Goal: Task Accomplishment & Management: Manage account settings

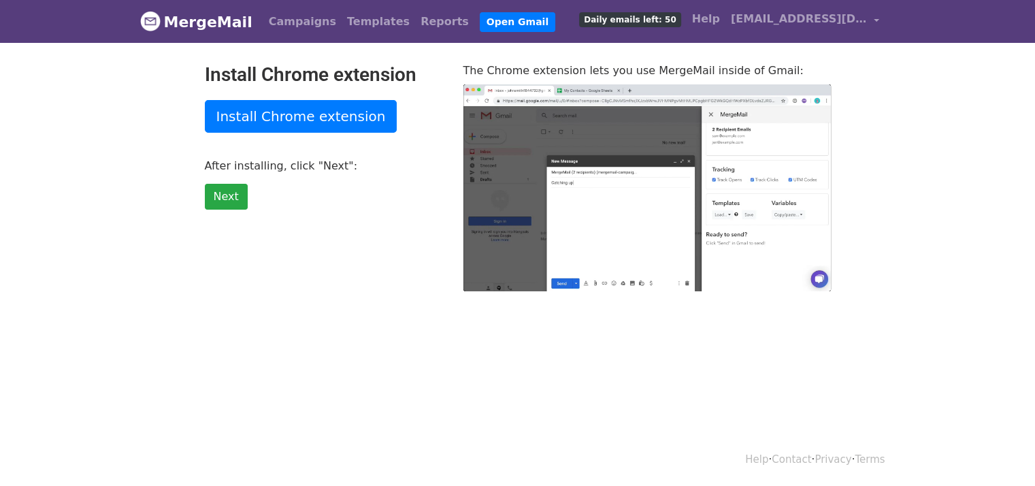
click at [227, 364] on html "MergeMail Campaigns Templates Reports Open Gmail Daily emails left: 50 Help pus…" at bounding box center [517, 243] width 1035 height 486
click at [229, 198] on link "Next" at bounding box center [226, 197] width 43 height 26
type input "44.56"
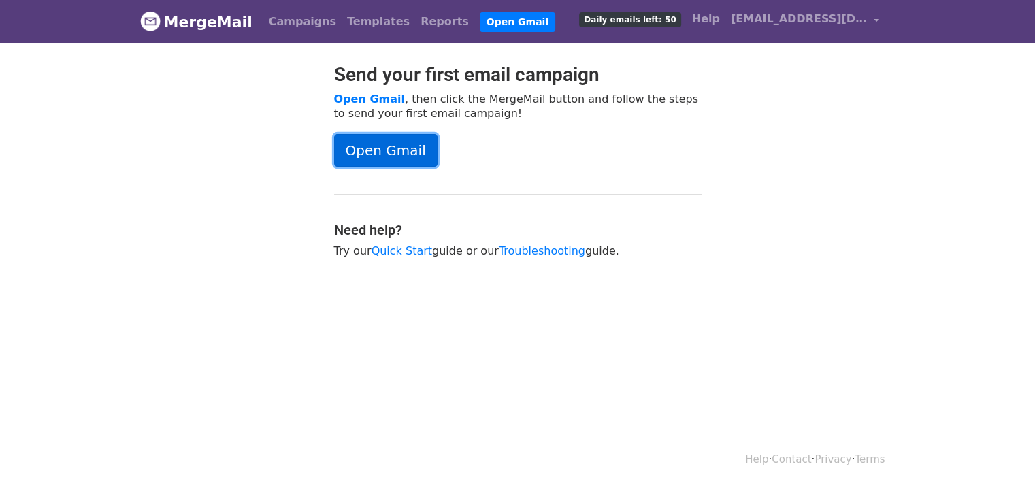
click at [389, 150] on link "Open Gmail" at bounding box center [385, 150] width 103 height 33
click at [872, 19] on link "pushkar.kaswankar99@gmail.com" at bounding box center [804, 21] width 159 height 32
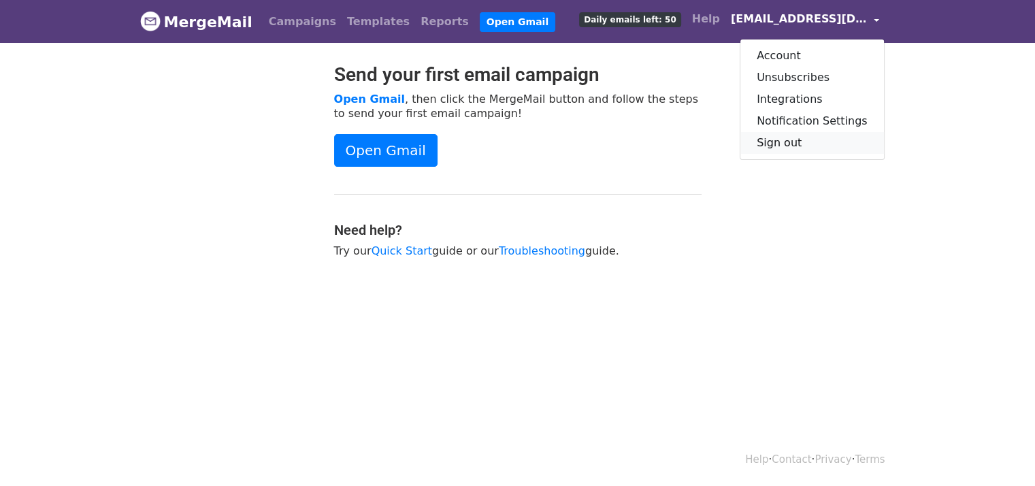
click at [789, 143] on link "Sign out" at bounding box center [812, 143] width 144 height 22
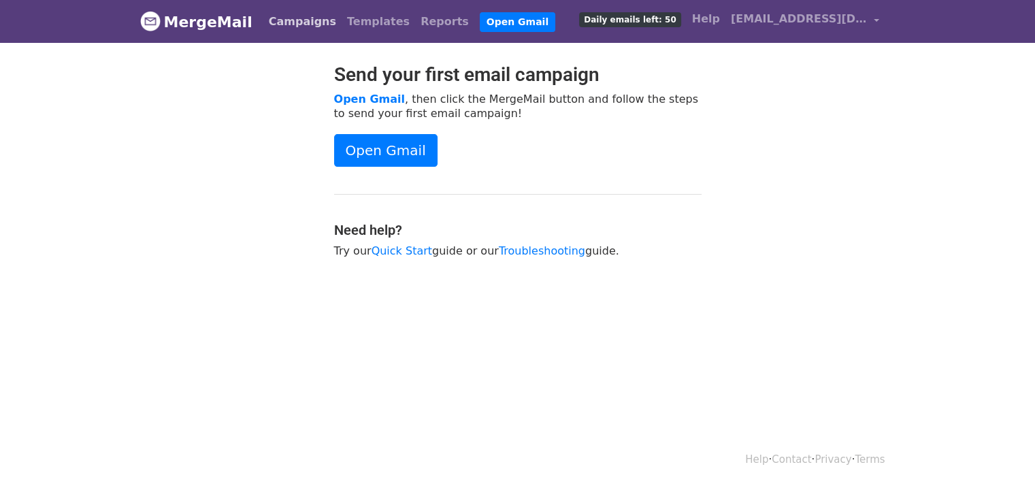
click at [302, 16] on link "Campaigns" at bounding box center [302, 21] width 78 height 27
click at [346, 25] on link "Templates" at bounding box center [378, 21] width 73 height 27
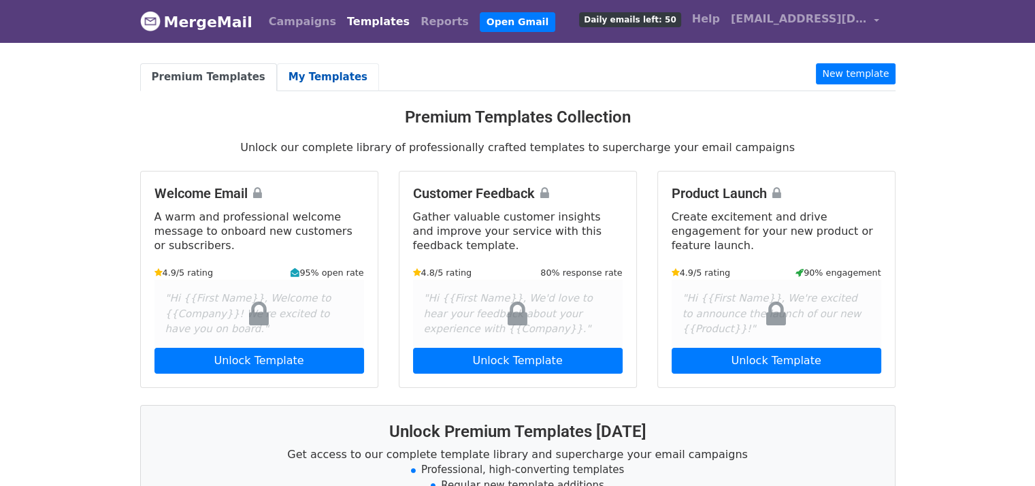
click at [297, 80] on link "My Templates" at bounding box center [328, 77] width 102 height 28
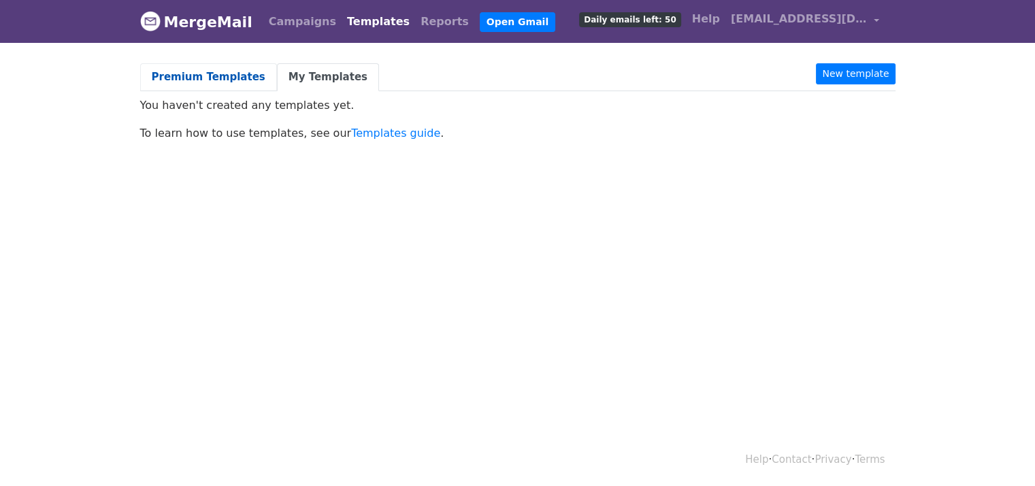
click at [223, 76] on link "Premium Templates" at bounding box center [208, 77] width 137 height 28
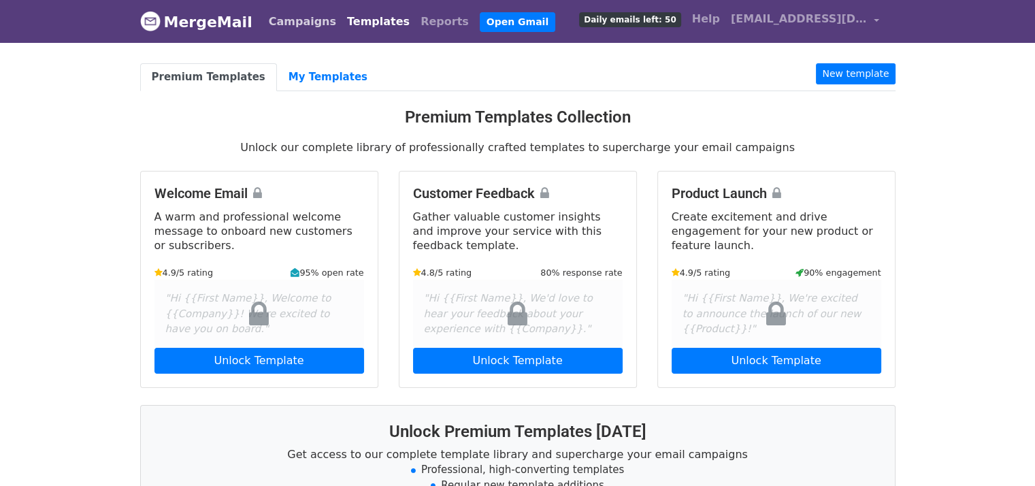
click at [303, 22] on link "Campaigns" at bounding box center [302, 21] width 78 height 27
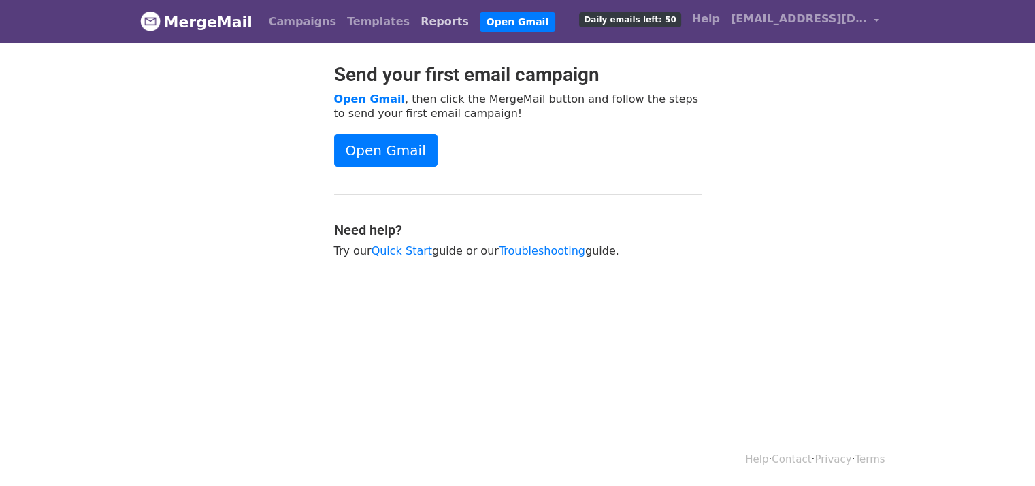
click at [415, 18] on link "Reports" at bounding box center [444, 21] width 59 height 27
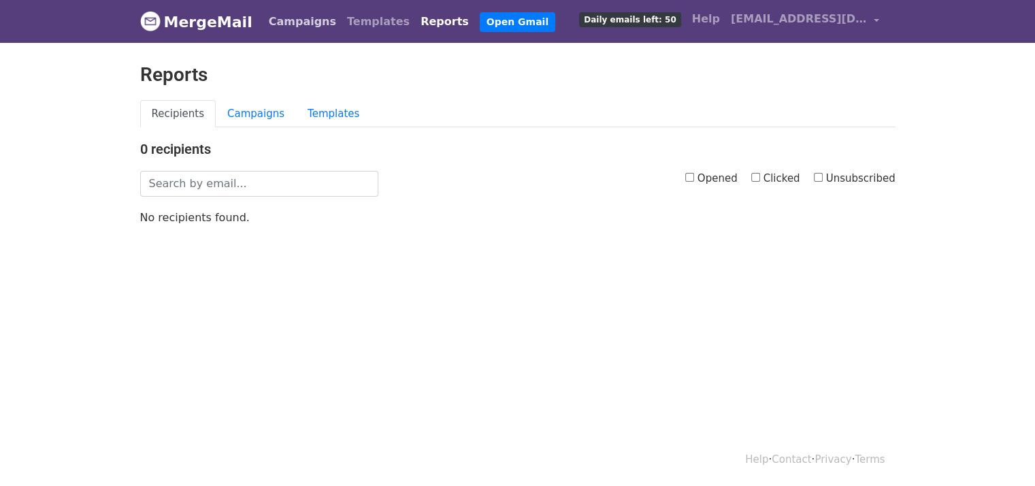
click at [286, 21] on link "Campaigns" at bounding box center [302, 21] width 78 height 27
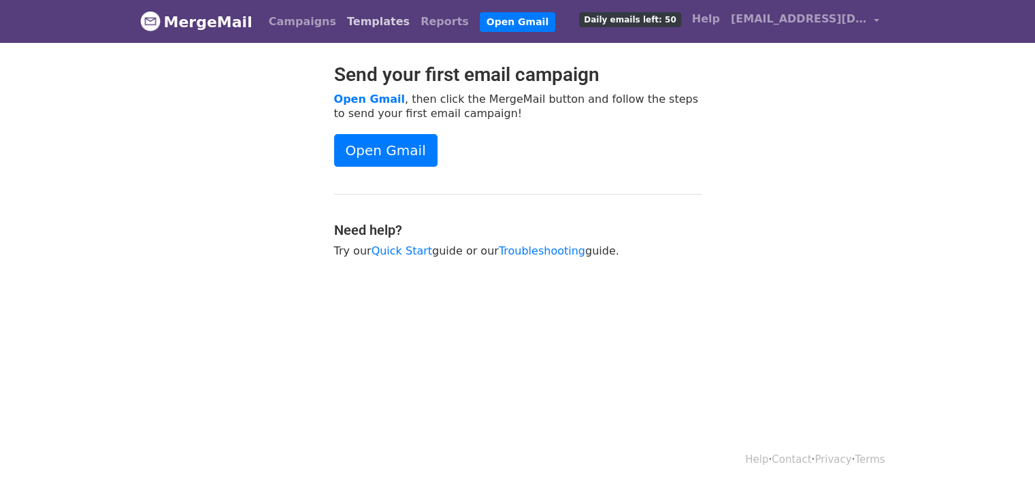
click at [342, 24] on link "Templates" at bounding box center [378, 21] width 73 height 27
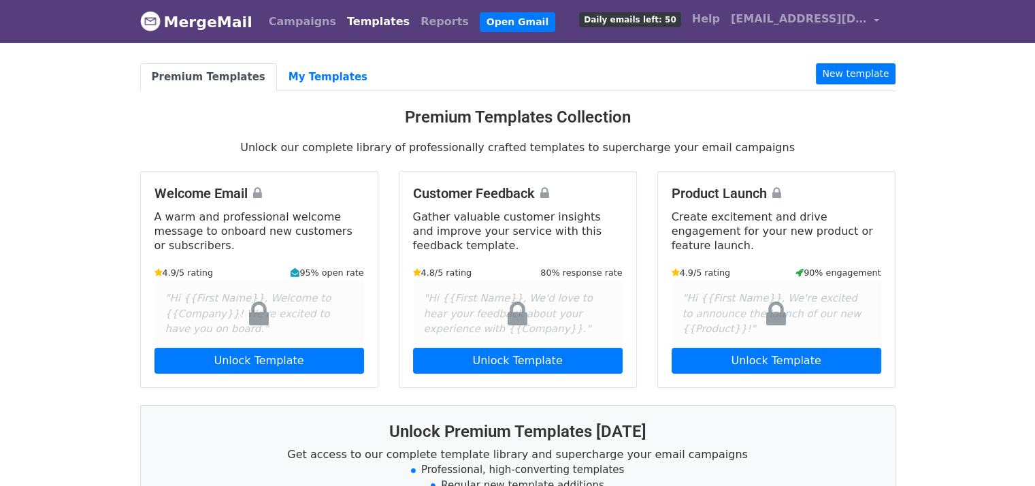
click at [342, 24] on link "Templates" at bounding box center [378, 21] width 73 height 27
click at [308, 19] on link "Campaigns" at bounding box center [302, 21] width 78 height 27
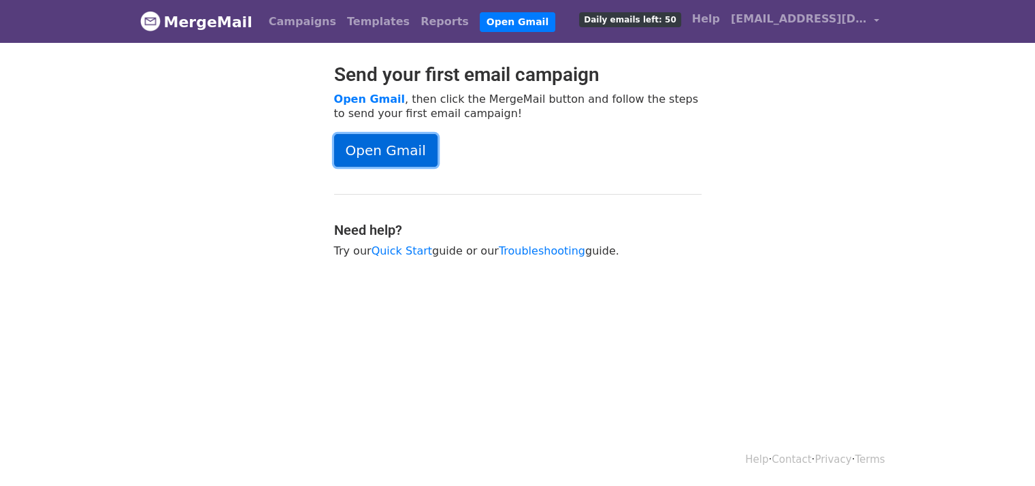
click at [367, 148] on link "Open Gmail" at bounding box center [385, 150] width 103 height 33
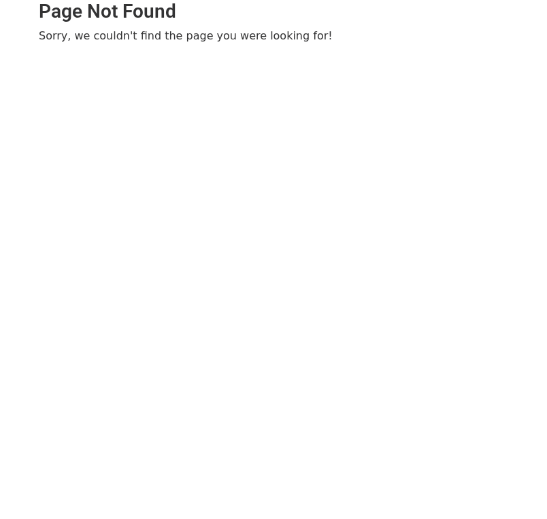
click at [106, 233] on html "Page Not Found Sorry, we couldn't find the page you were looking for!" at bounding box center [273, 259] width 547 height 519
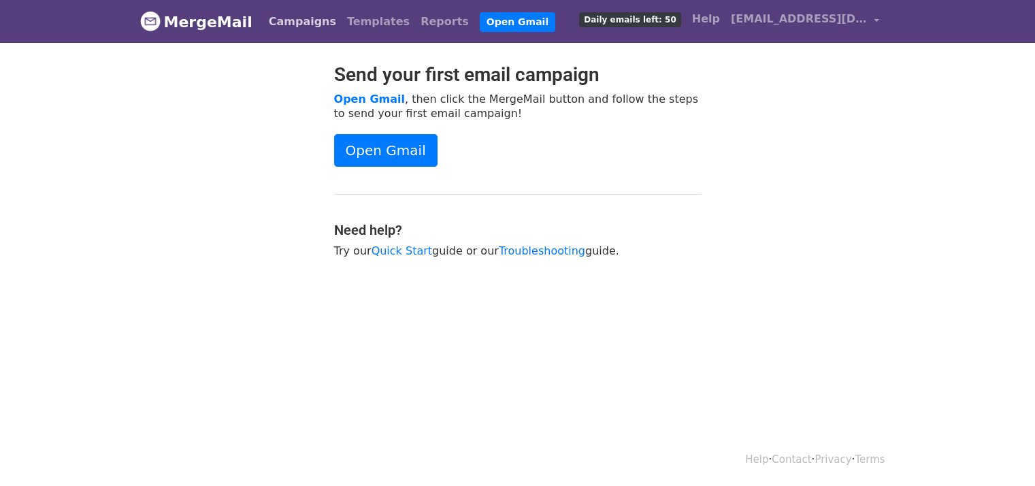
click at [312, 27] on link "Campaigns" at bounding box center [302, 21] width 78 height 27
click at [348, 24] on link "Templates" at bounding box center [378, 21] width 73 height 27
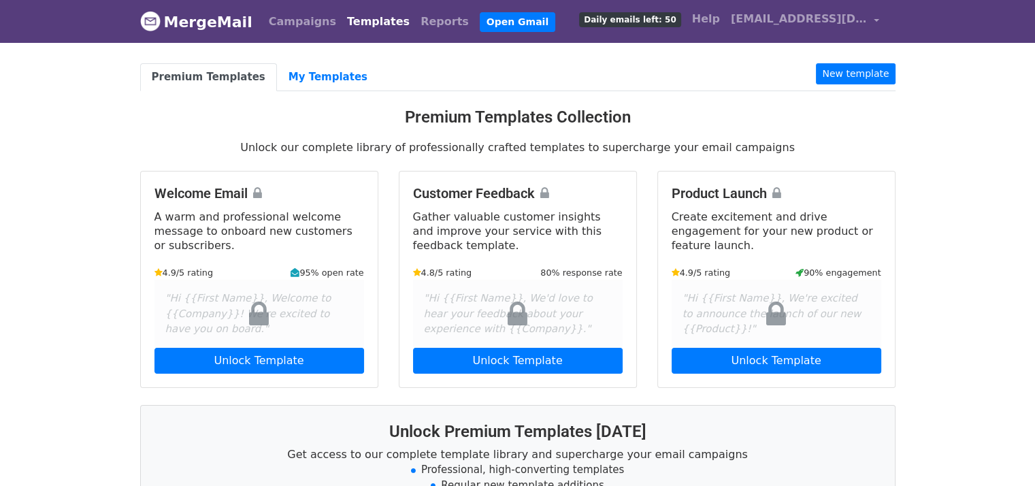
click at [644, 20] on span "Daily emails left: 50" at bounding box center [629, 19] width 101 height 15
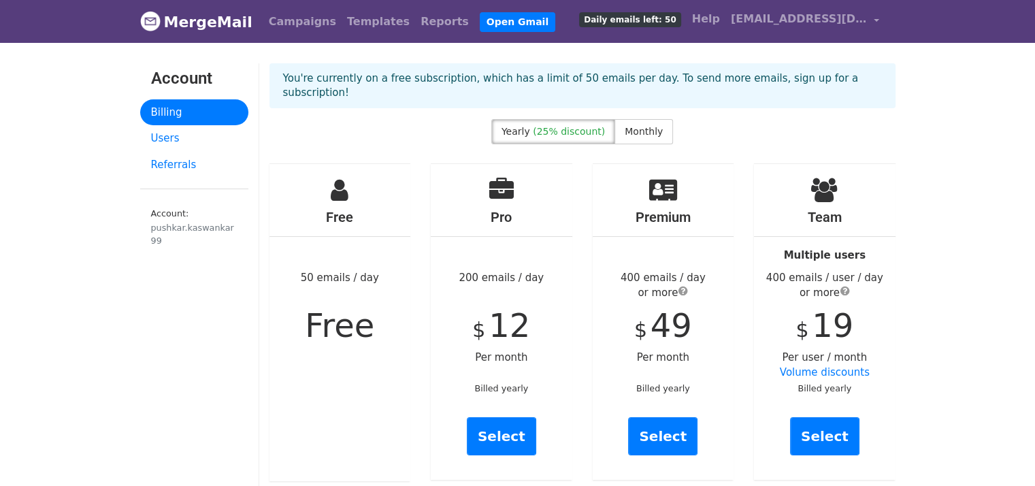
click at [596, 126] on span "(25% discount)" at bounding box center [569, 131] width 72 height 11
click at [644, 126] on span "Monthly" at bounding box center [644, 131] width 38 height 11
click at [559, 126] on span "(25% discount)" at bounding box center [569, 131] width 72 height 11
click at [178, 131] on link "Users" at bounding box center [194, 138] width 108 height 27
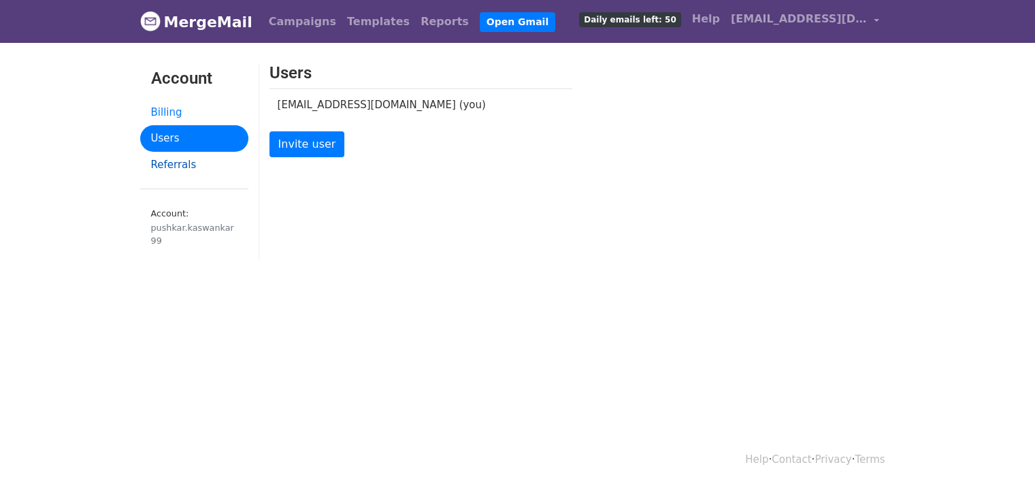
click at [178, 164] on link "Referrals" at bounding box center [194, 165] width 108 height 27
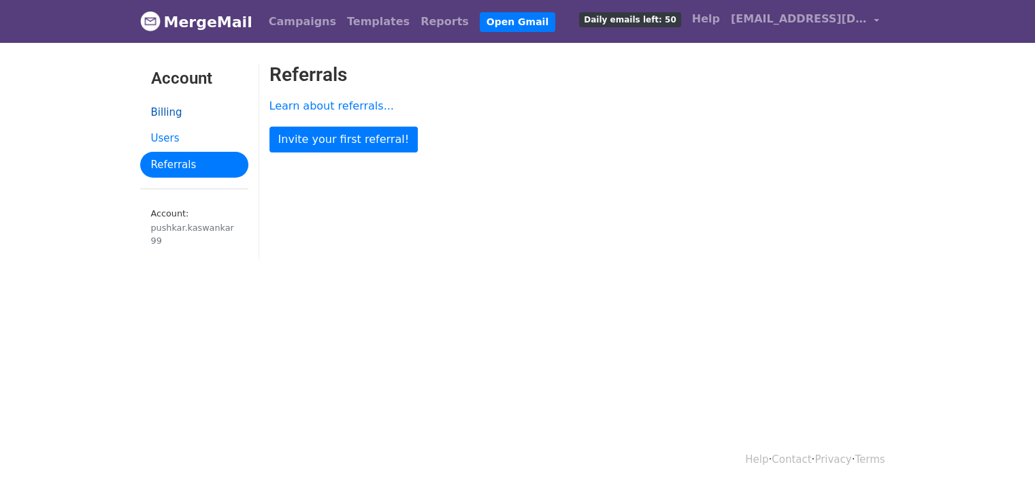
click at [171, 109] on link "Billing" at bounding box center [194, 112] width 108 height 27
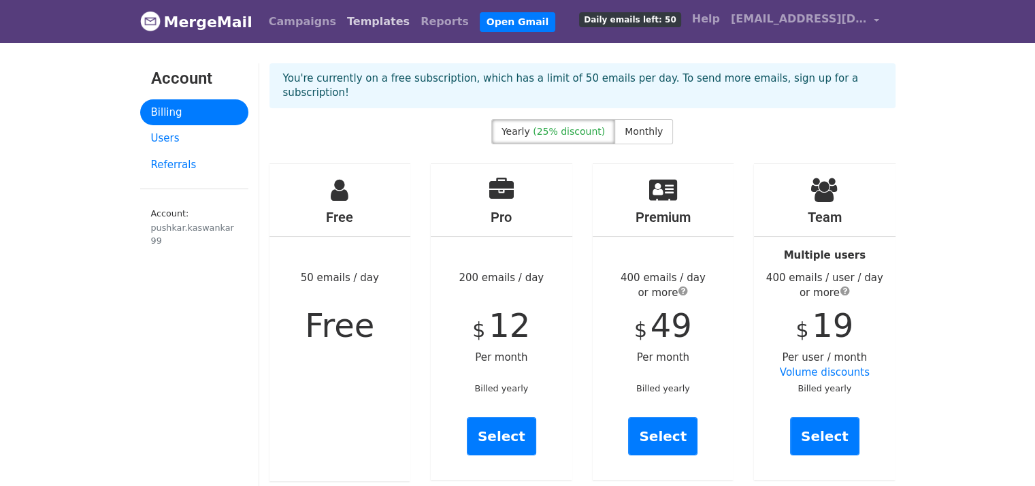
click at [356, 24] on link "Templates" at bounding box center [378, 21] width 73 height 27
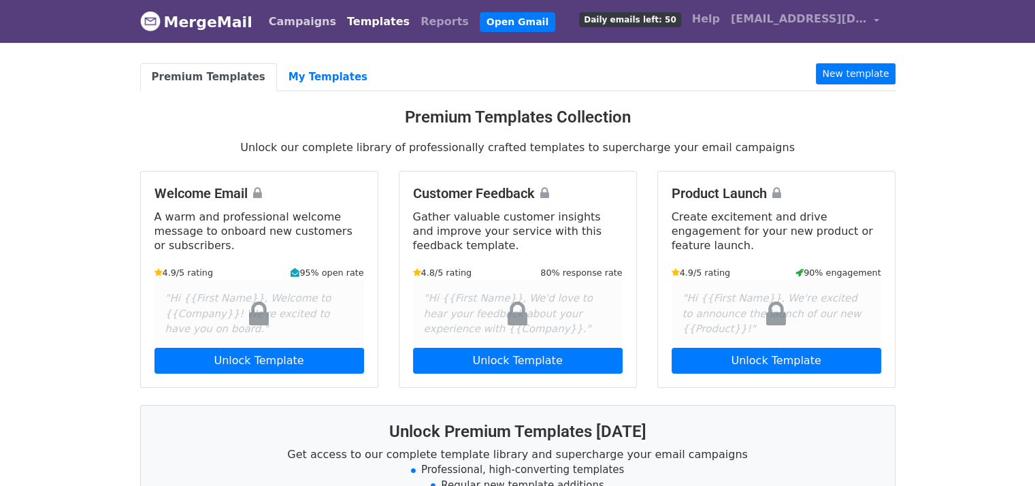
click at [297, 21] on link "Campaigns" at bounding box center [302, 21] width 78 height 27
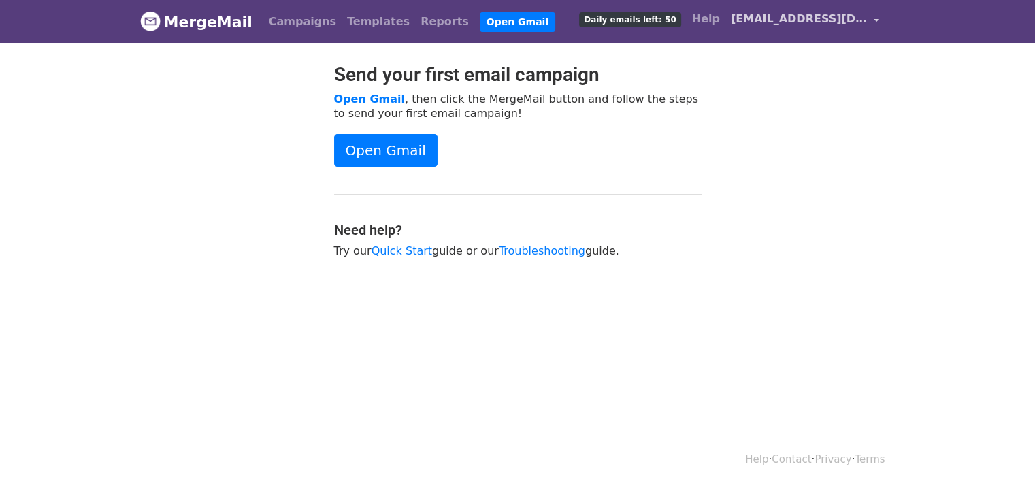
click at [862, 23] on span "pushkar.kaswankar99@gmail.com" at bounding box center [799, 19] width 136 height 16
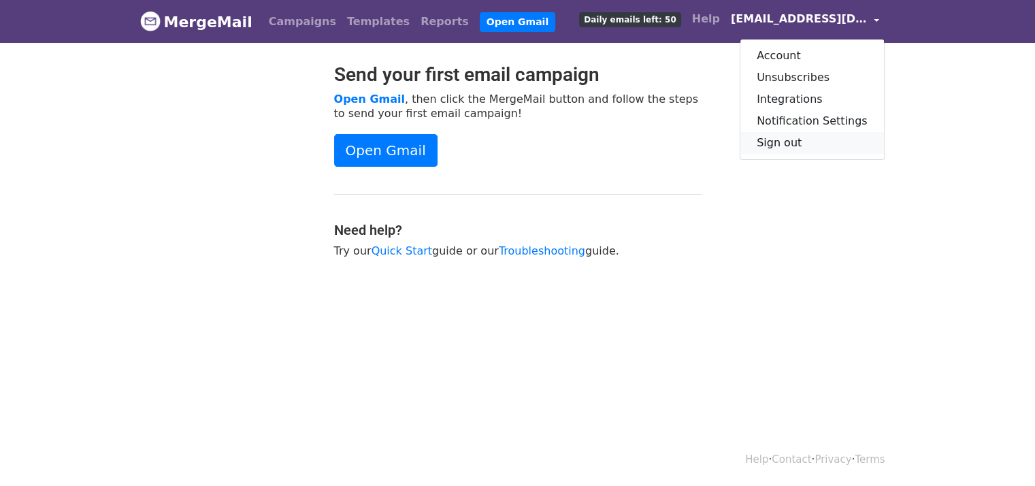
click at [791, 139] on link "Sign out" at bounding box center [812, 143] width 144 height 22
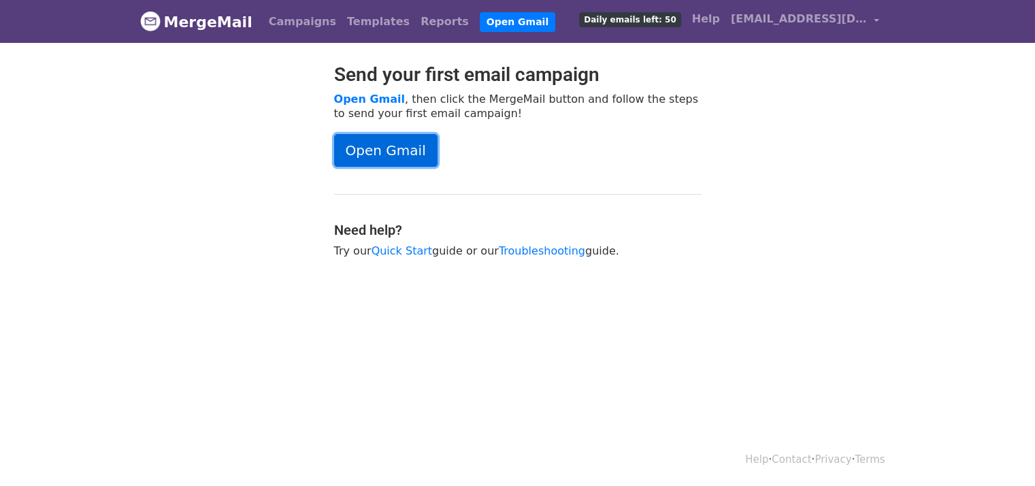
click at [369, 148] on link "Open Gmail" at bounding box center [385, 150] width 103 height 33
click at [678, 21] on span "Daily emails left: 50" at bounding box center [629, 19] width 101 height 15
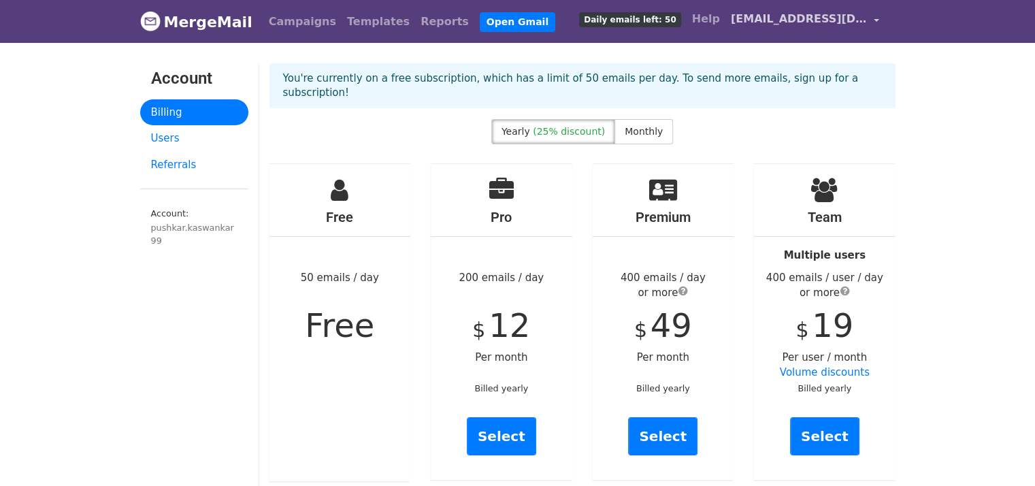
click at [841, 21] on span "[EMAIL_ADDRESS][DOMAIN_NAME]" at bounding box center [799, 19] width 136 height 16
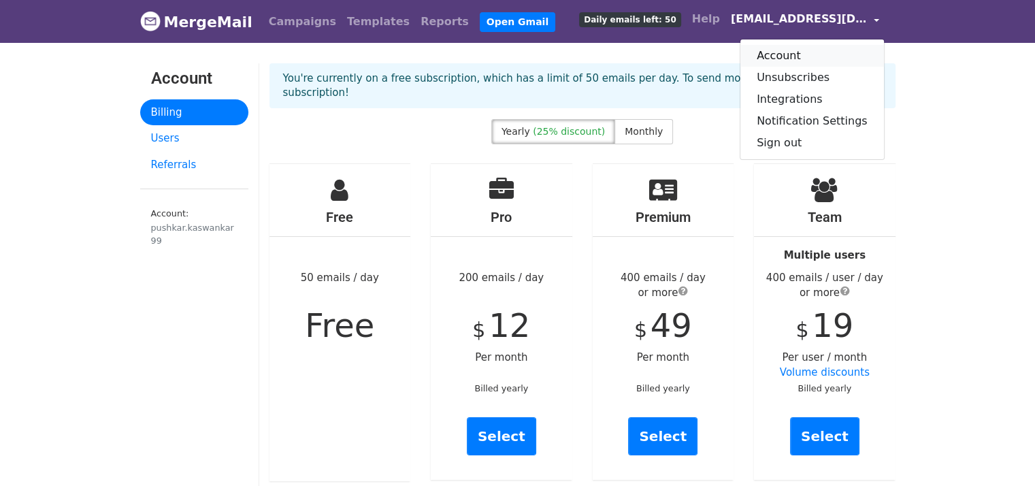
click at [803, 57] on link "Account" at bounding box center [812, 56] width 144 height 22
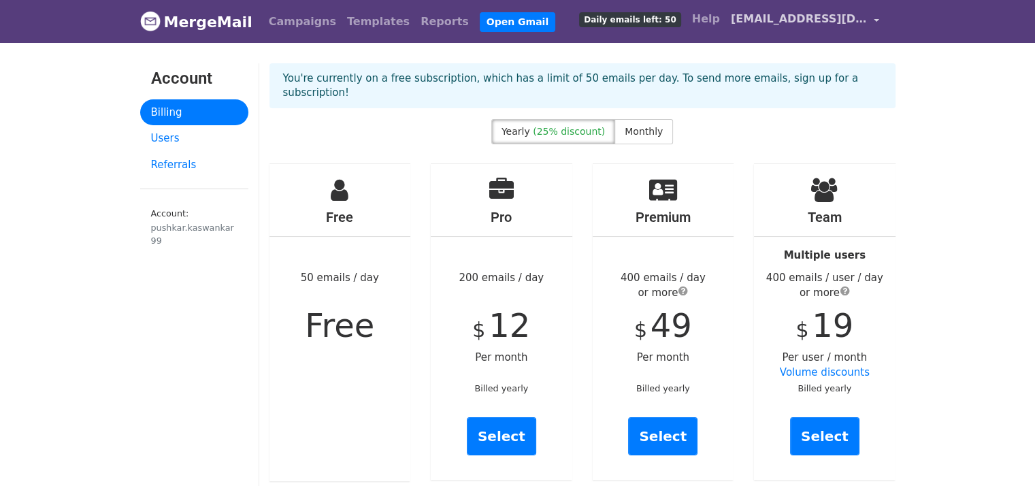
click at [819, 18] on span "[EMAIL_ADDRESS][DOMAIN_NAME]" at bounding box center [799, 19] width 136 height 16
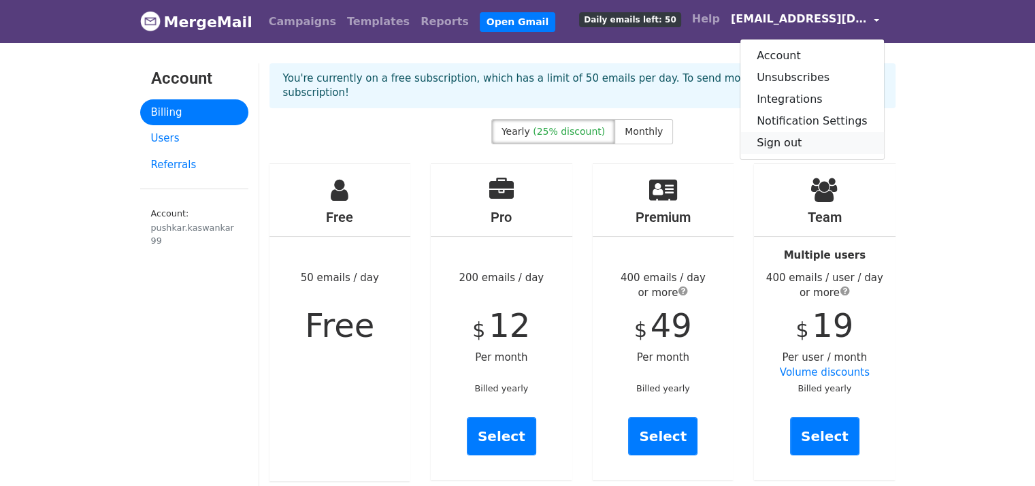
click at [793, 137] on link "Sign out" at bounding box center [812, 143] width 144 height 22
